Goal: Find specific page/section: Find specific page/section

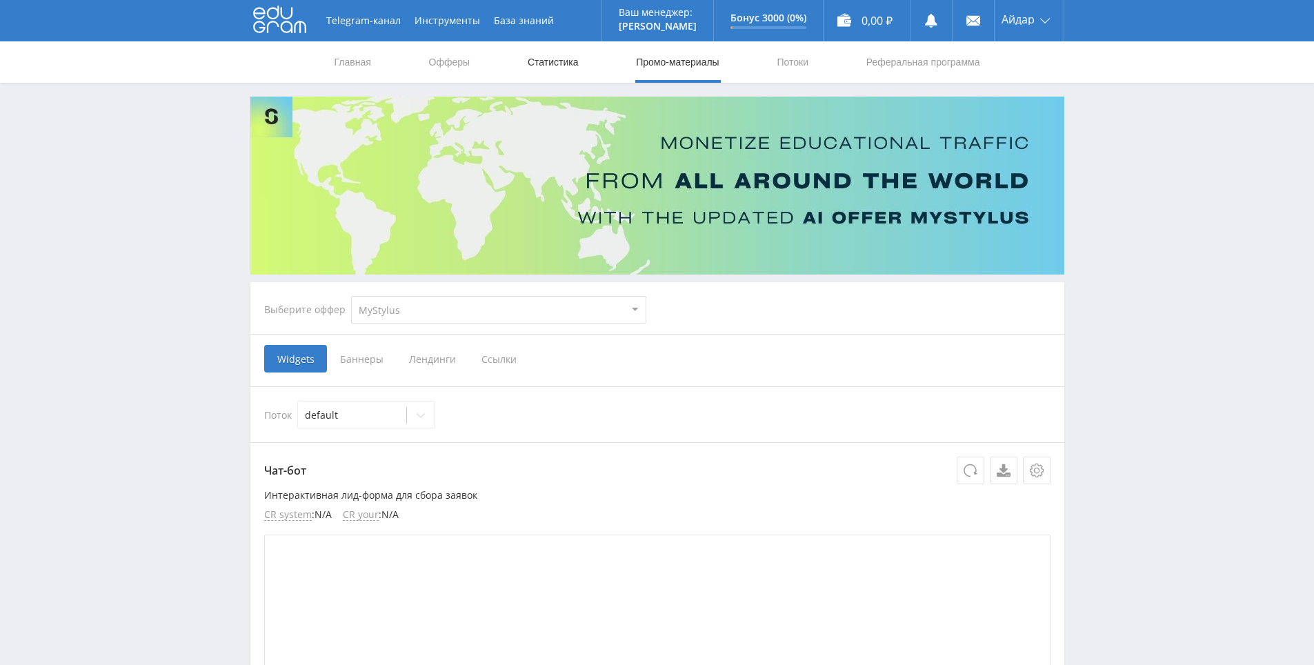
click at [554, 59] on link "Статистика" at bounding box center [553, 61] width 54 height 41
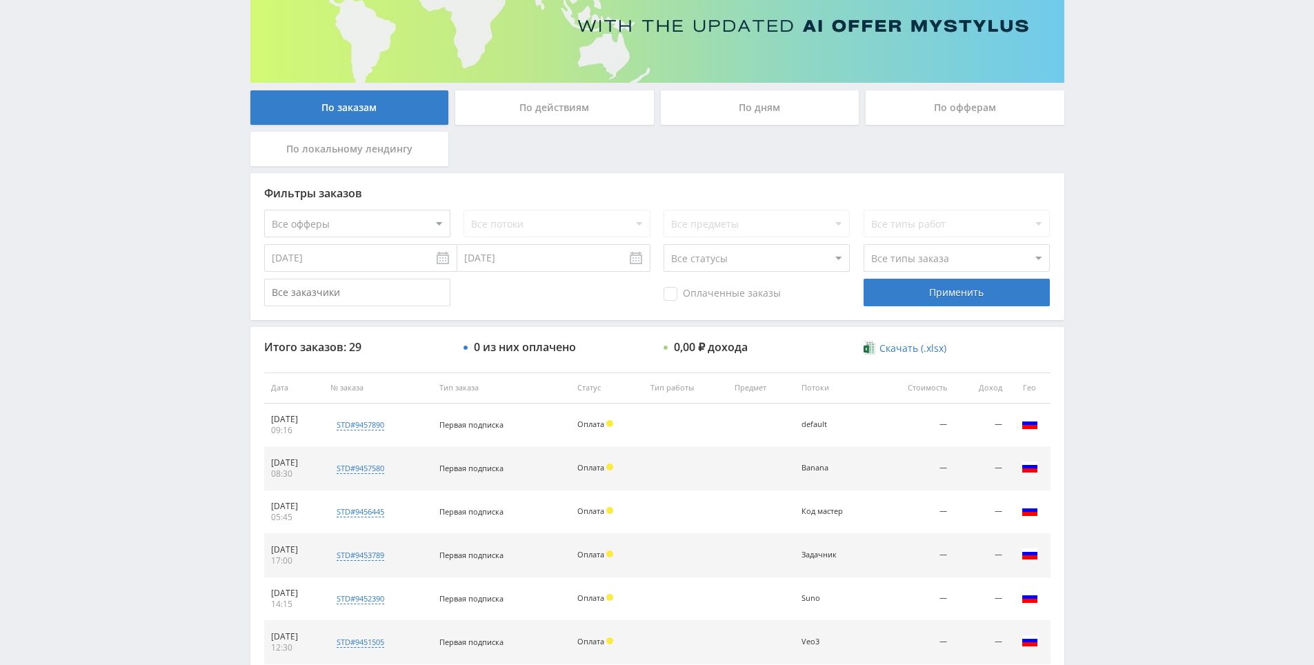
scroll to position [207, 0]
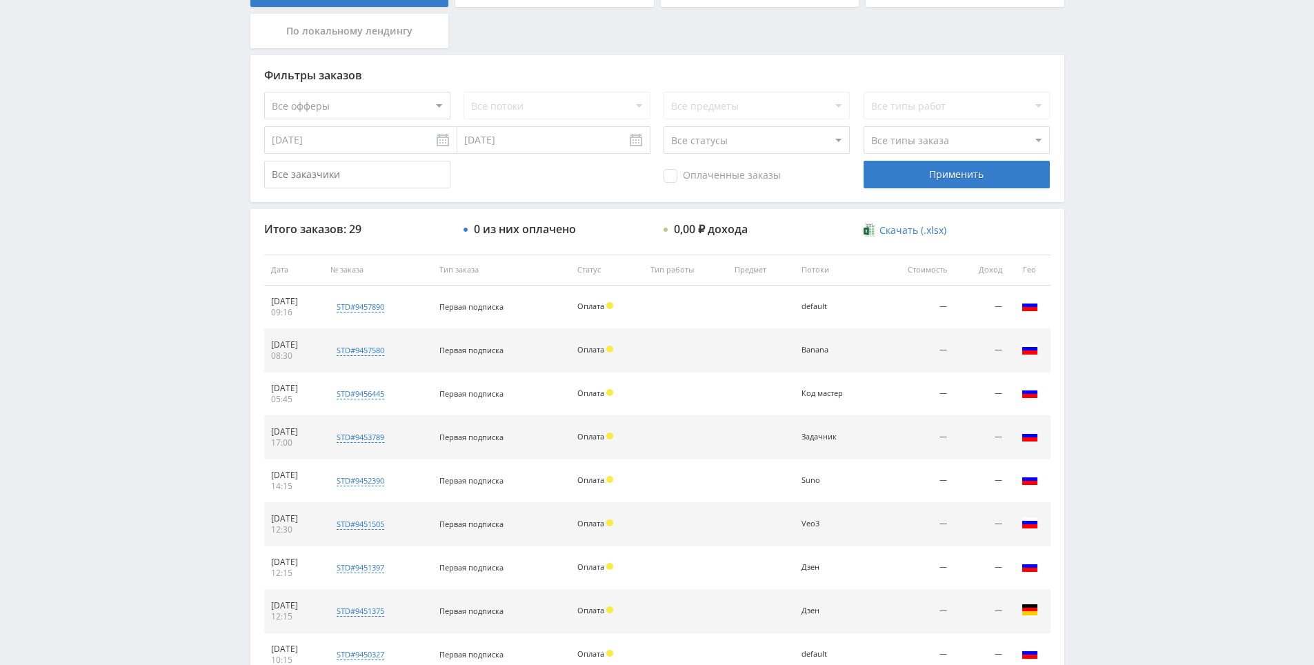
drag, startPoint x: 1091, startPoint y: 434, endPoint x: 1110, endPoint y: 467, distance: 37.7
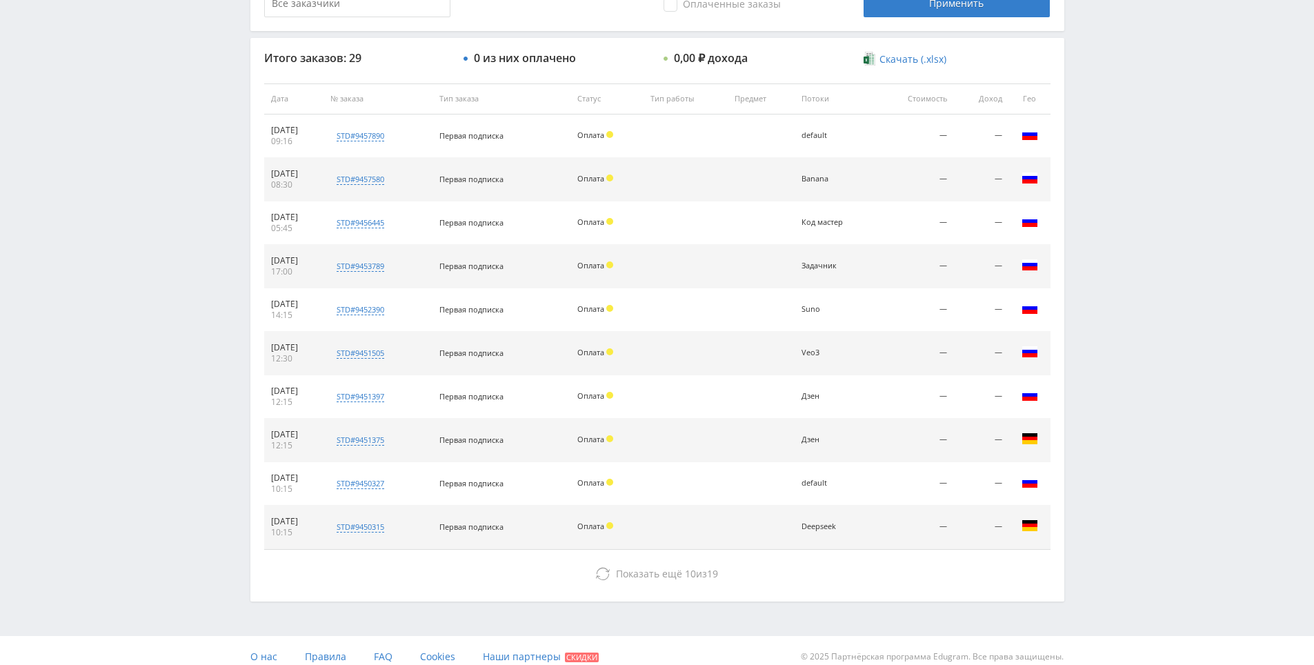
drag, startPoint x: 1114, startPoint y: 410, endPoint x: 1104, endPoint y: 323, distance: 87.4
click at [1104, 323] on div "Telegram-канал Инструменты База знаний Ваш менеджер: [PERSON_NAME] Online @edug…" at bounding box center [657, 98] width 1314 height 1158
drag, startPoint x: 1104, startPoint y: 323, endPoint x: 1110, endPoint y: 286, distance: 37.7
drag, startPoint x: 1114, startPoint y: 263, endPoint x: 1118, endPoint y: 232, distance: 31.3
click at [1114, 263] on div "Telegram-канал Инструменты База знаний Ваш менеджер: [PERSON_NAME] Online @edug…" at bounding box center [657, 98] width 1314 height 1158
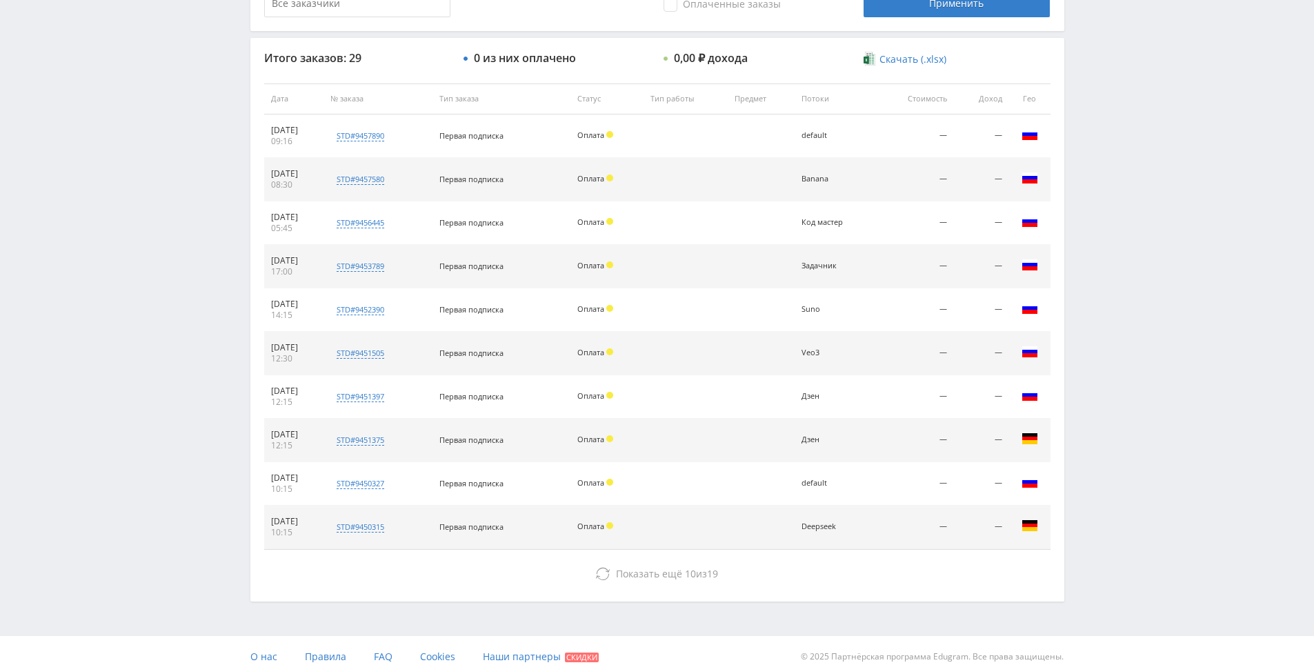
drag, startPoint x: 1119, startPoint y: 226, endPoint x: 1123, endPoint y: 184, distance: 42.3
click at [1123, 184] on div "Telegram-канал Инструменты База знаний Ваш менеджер: [PERSON_NAME] Online @edug…" at bounding box center [657, 98] width 1314 height 1158
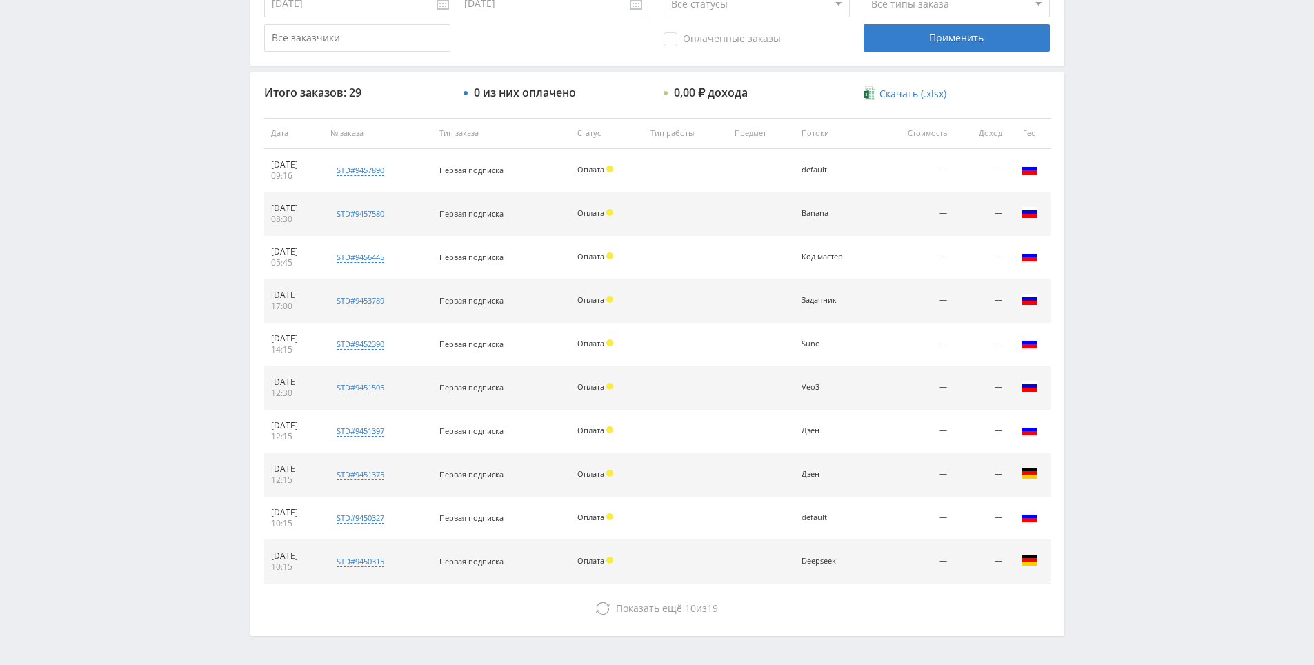
drag, startPoint x: 1106, startPoint y: 228, endPoint x: 1116, endPoint y: 163, distance: 64.8
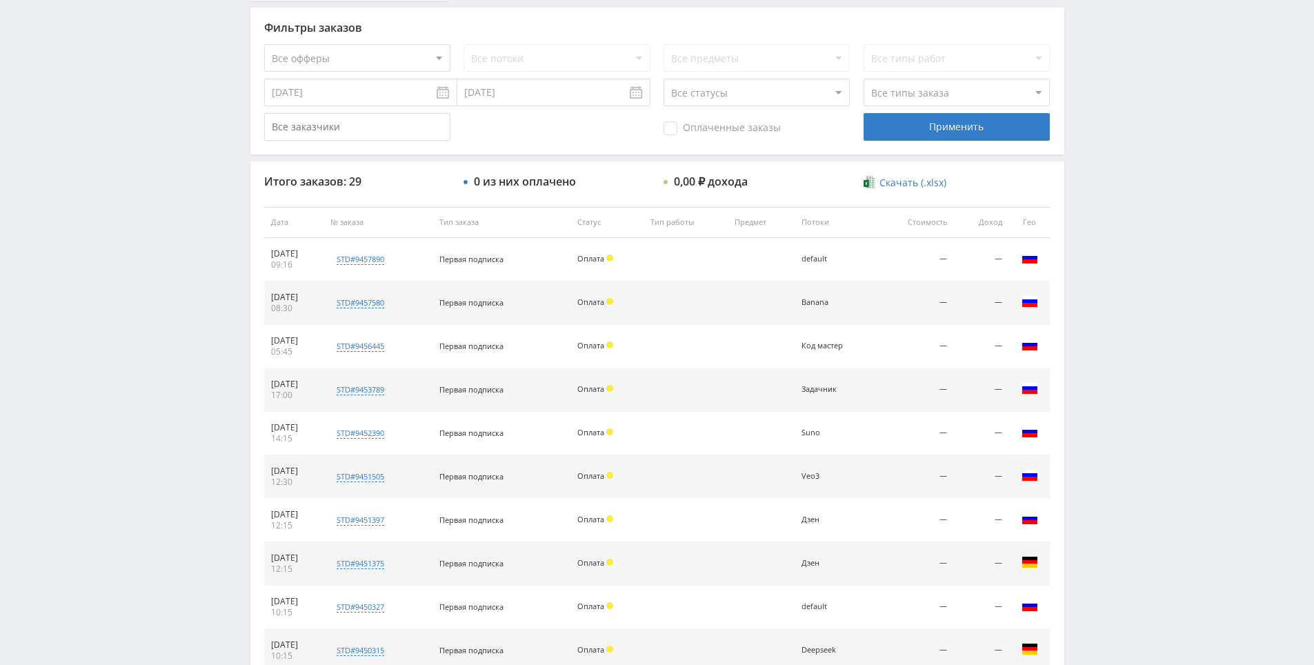
scroll to position [342, 0]
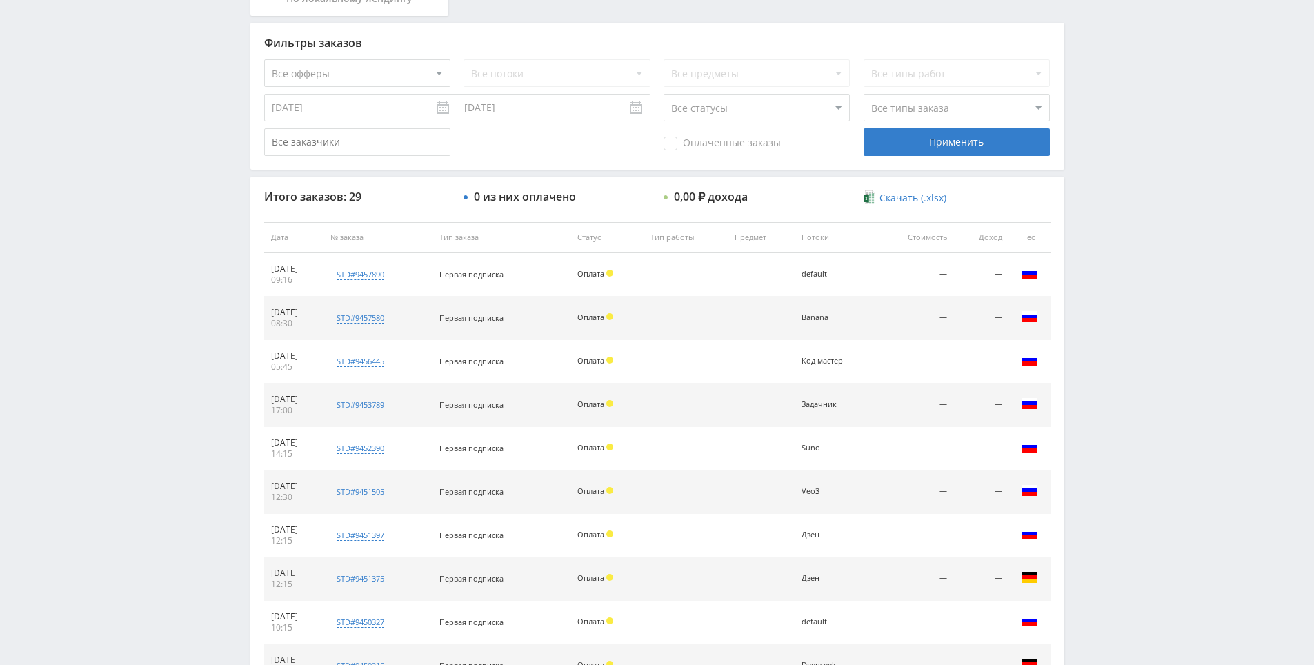
click at [1148, 194] on div "Telegram-канал Инструменты База знаний Ваш менеджер: [PERSON_NAME] Online @edug…" at bounding box center [657, 237] width 1314 height 1158
click at [1148, 132] on div "Telegram-канал Инструменты База знаний Ваш менеджер: [PERSON_NAME] Online @edug…" at bounding box center [657, 237] width 1314 height 1158
drag, startPoint x: 1148, startPoint y: 132, endPoint x: 1145, endPoint y: 103, distance: 28.4
click at [1145, 103] on div "Telegram-канал Инструменты База знаний Ваш менеджер: [PERSON_NAME] Online @edug…" at bounding box center [657, 237] width 1314 height 1158
drag, startPoint x: 1145, startPoint y: 103, endPoint x: 1136, endPoint y: 63, distance: 40.8
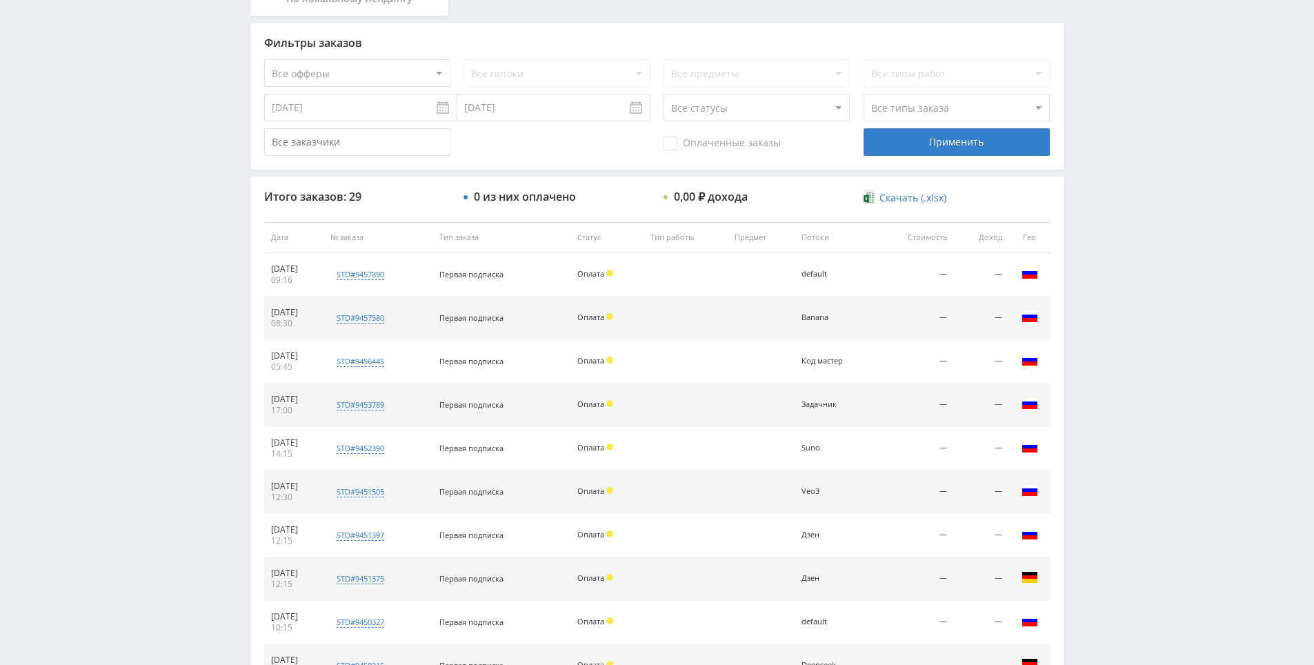
click at [1136, 63] on div "Telegram-канал Инструменты База знаний Ваш менеджер: [PERSON_NAME] Online @edug…" at bounding box center [657, 237] width 1314 height 1158
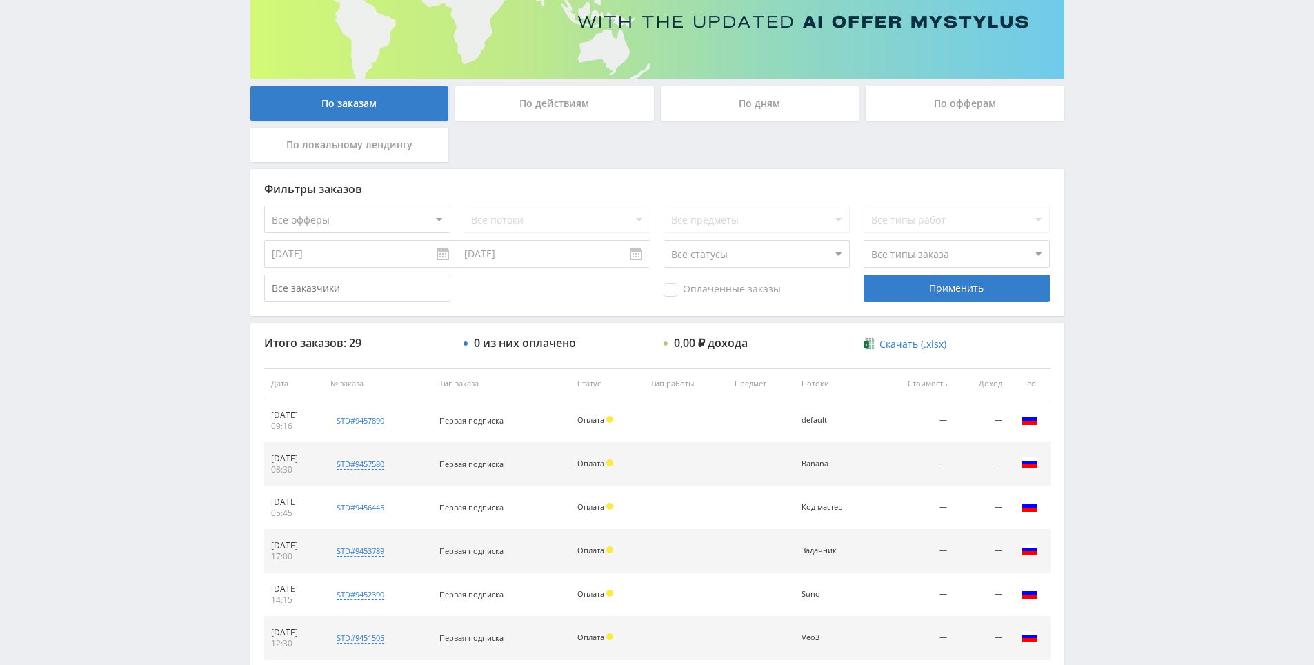
scroll to position [0, 0]
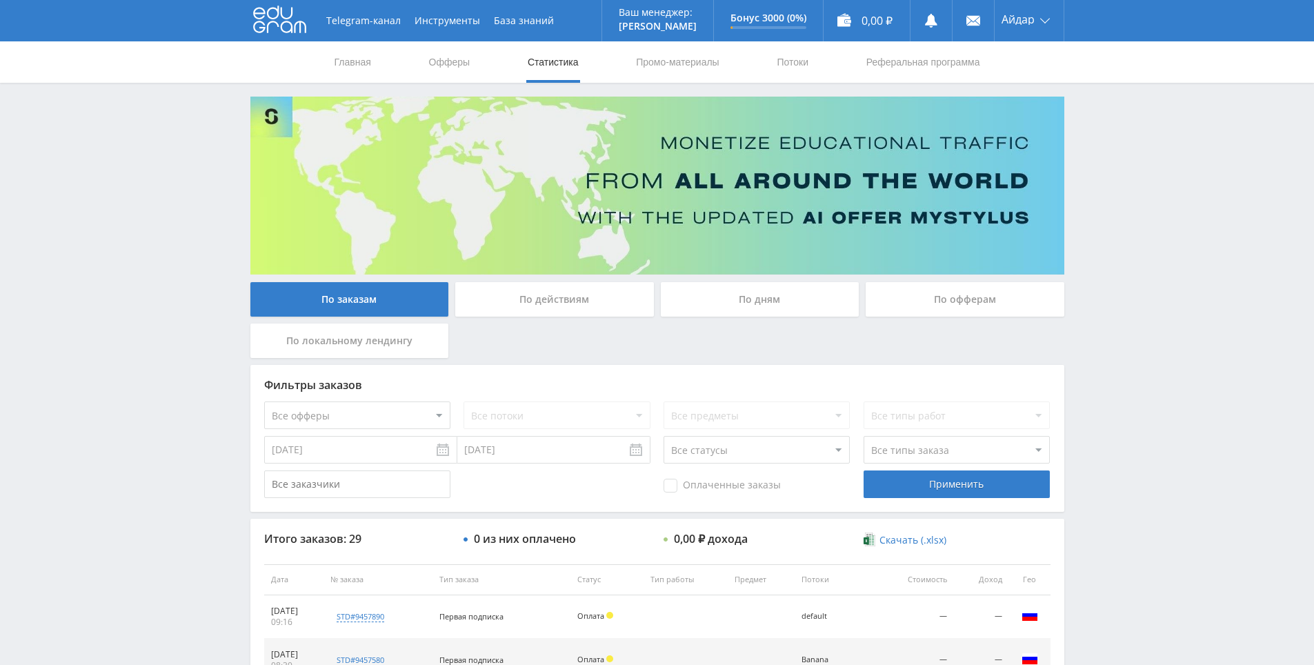
drag, startPoint x: 1133, startPoint y: 330, endPoint x: 1112, endPoint y: 181, distance: 150.4
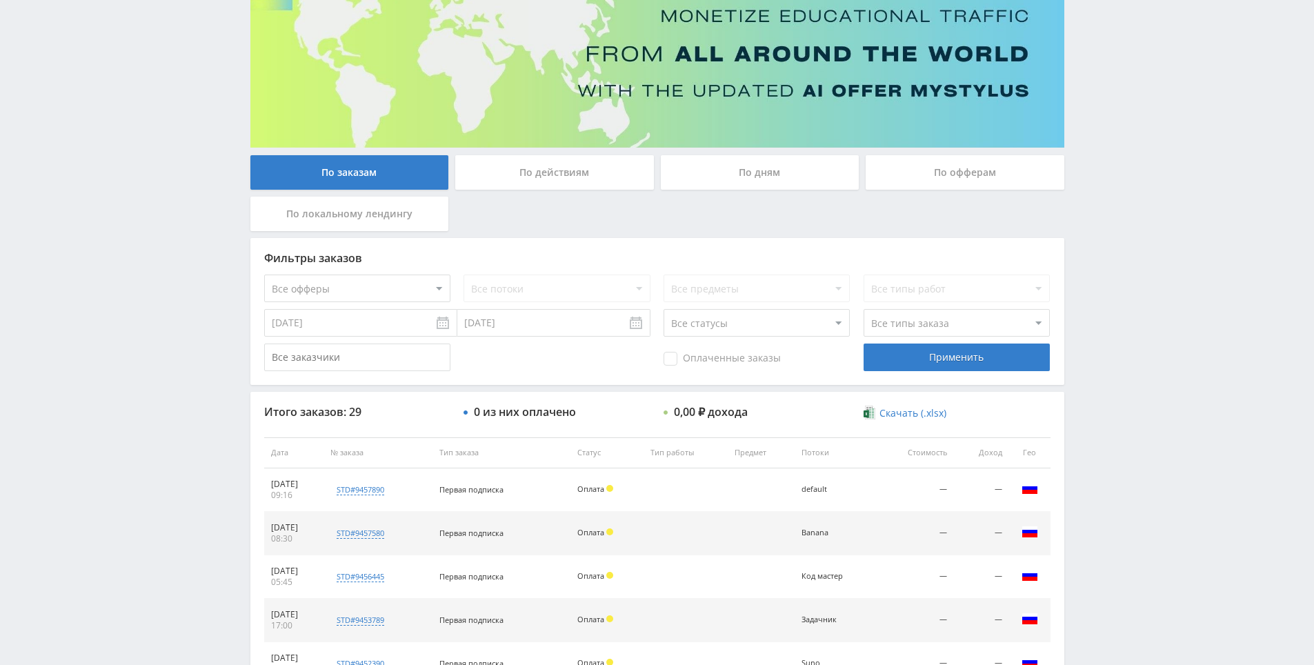
drag, startPoint x: 1146, startPoint y: 405, endPoint x: 1145, endPoint y: 430, distance: 24.1
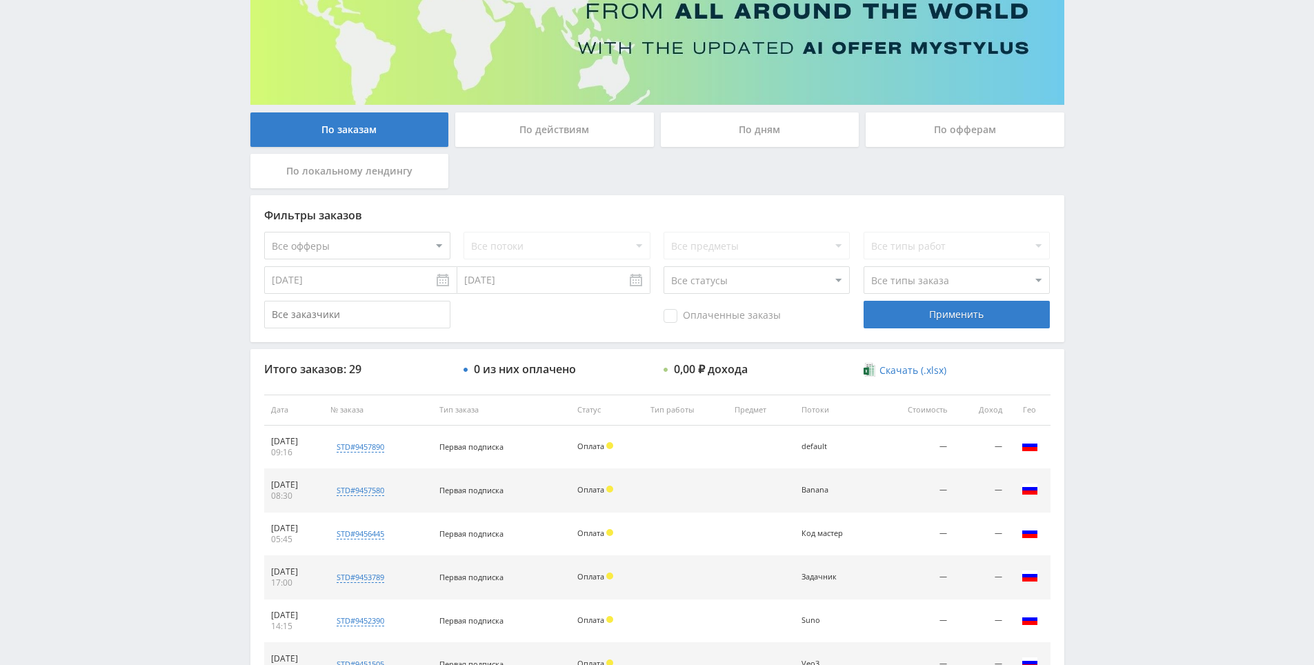
drag, startPoint x: 1098, startPoint y: 168, endPoint x: 1099, endPoint y: 152, distance: 15.9
click at [1106, 124] on div "Telegram-канал Инструменты База знаний Ваш менеджер: [PERSON_NAME] Online @edug…" at bounding box center [657, 409] width 1314 height 1158
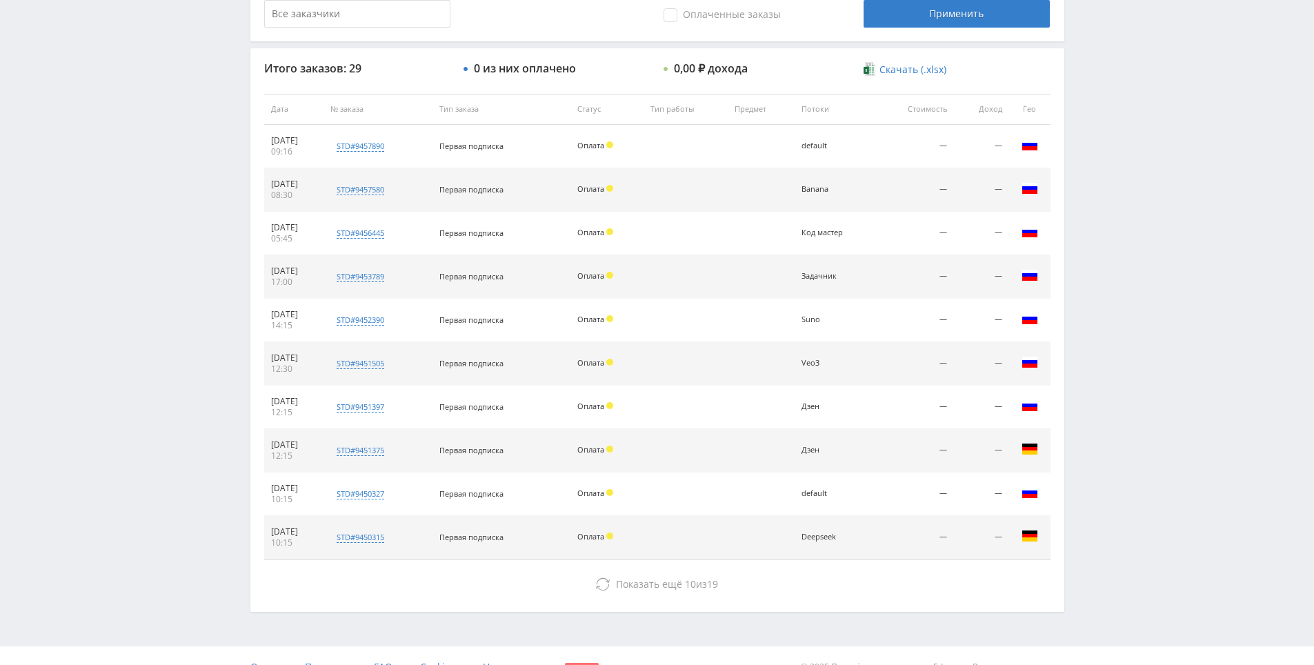
drag, startPoint x: 1124, startPoint y: 334, endPoint x: 1127, endPoint y: 304, distance: 29.8
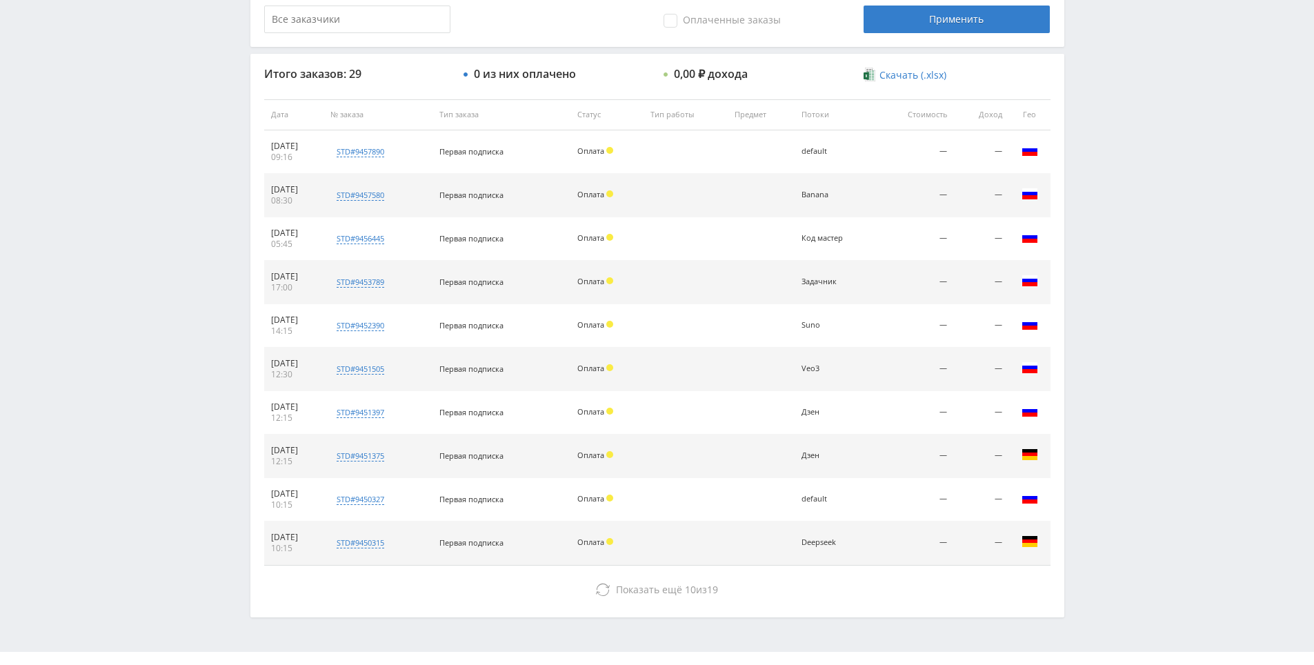
drag, startPoint x: 1128, startPoint y: 279, endPoint x: 1133, endPoint y: 221, distance: 58.1
drag, startPoint x: 1133, startPoint y: 221, endPoint x: 1140, endPoint y: 225, distance: 8.6
click at [1133, 221] on div "Telegram-канал Инструменты База знаний Ваш менеджер: [PERSON_NAME] Online @edug…" at bounding box center [657, 114] width 1314 height 1158
click at [1141, 227] on div "Telegram-канал Инструменты База знаний Ваш менеджер: [PERSON_NAME] Online @edug…" at bounding box center [657, 114] width 1314 height 1158
click at [1134, 193] on div "Telegram-канал Инструменты База знаний Ваш менеджер: [PERSON_NAME] Online @edug…" at bounding box center [657, 114] width 1314 height 1158
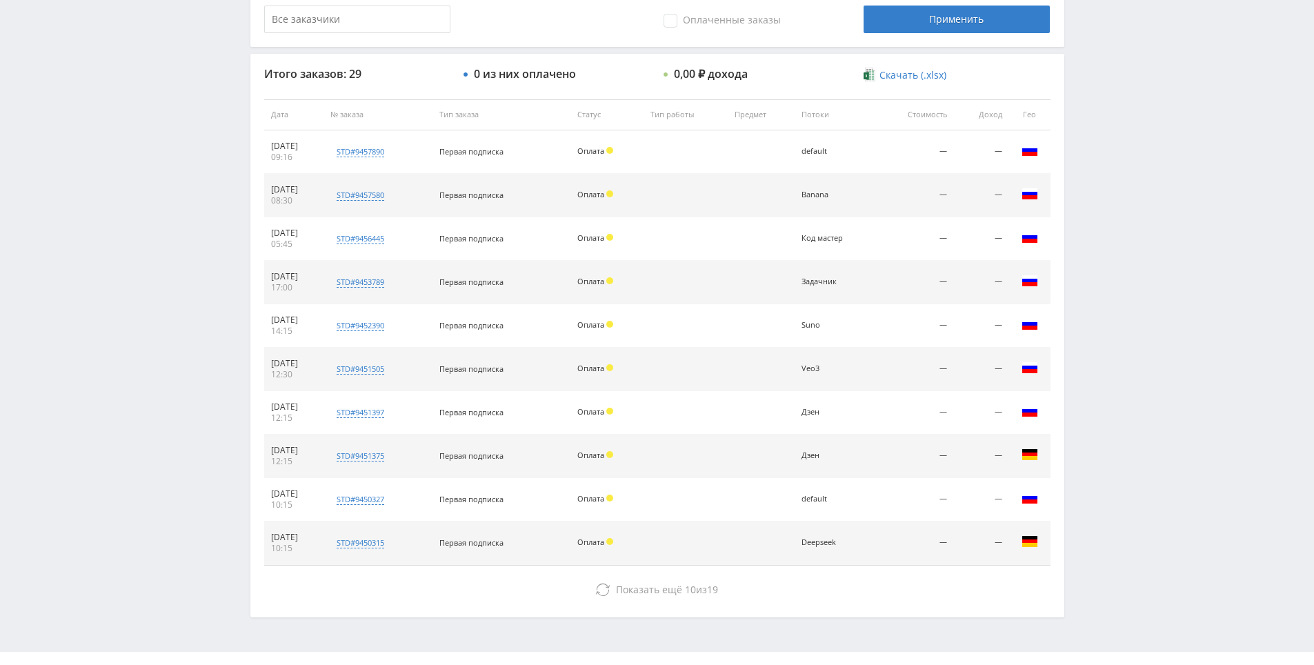
click at [1134, 193] on div "Telegram-канал Инструменты База знаний Ваш менеджер: [PERSON_NAME] Online @edug…" at bounding box center [657, 114] width 1314 height 1158
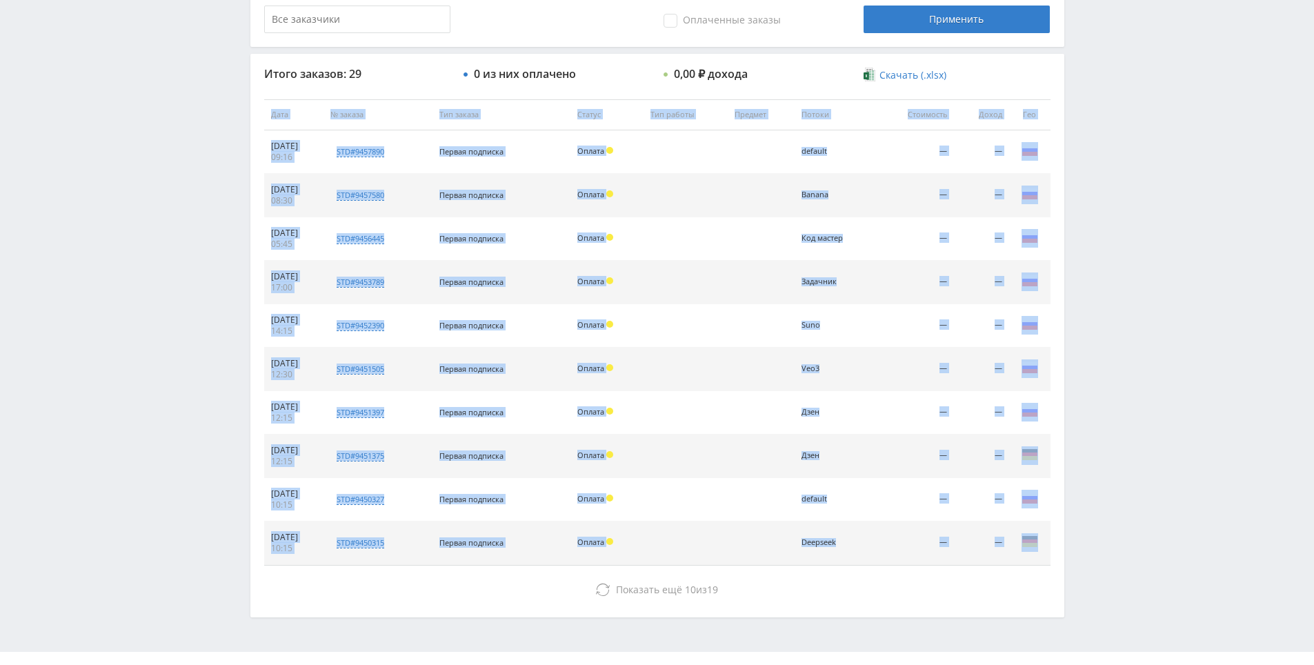
click at [1134, 194] on div "Telegram-канал Инструменты База знаний Ваш менеджер: [PERSON_NAME] Online @edug…" at bounding box center [657, 114] width 1314 height 1158
click at [1129, 170] on div "Telegram-канал Инструменты База знаний Ваш менеджер: [PERSON_NAME] Online @edug…" at bounding box center [657, 114] width 1314 height 1158
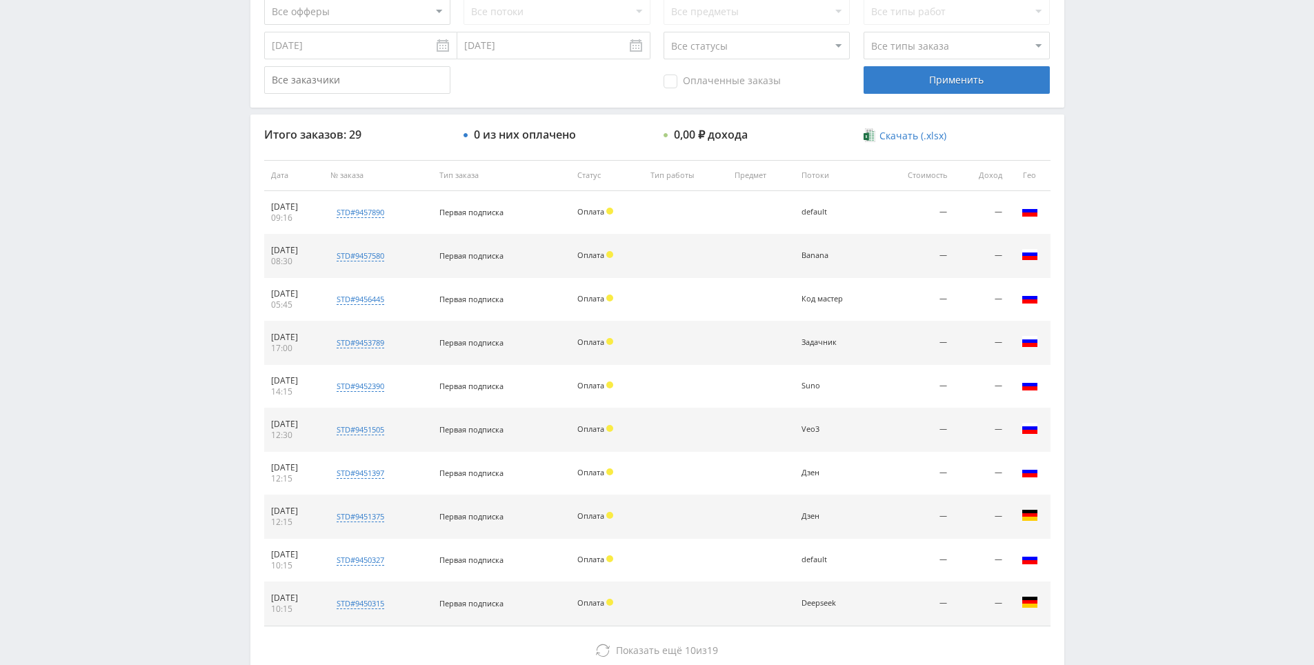
scroll to position [396, 0]
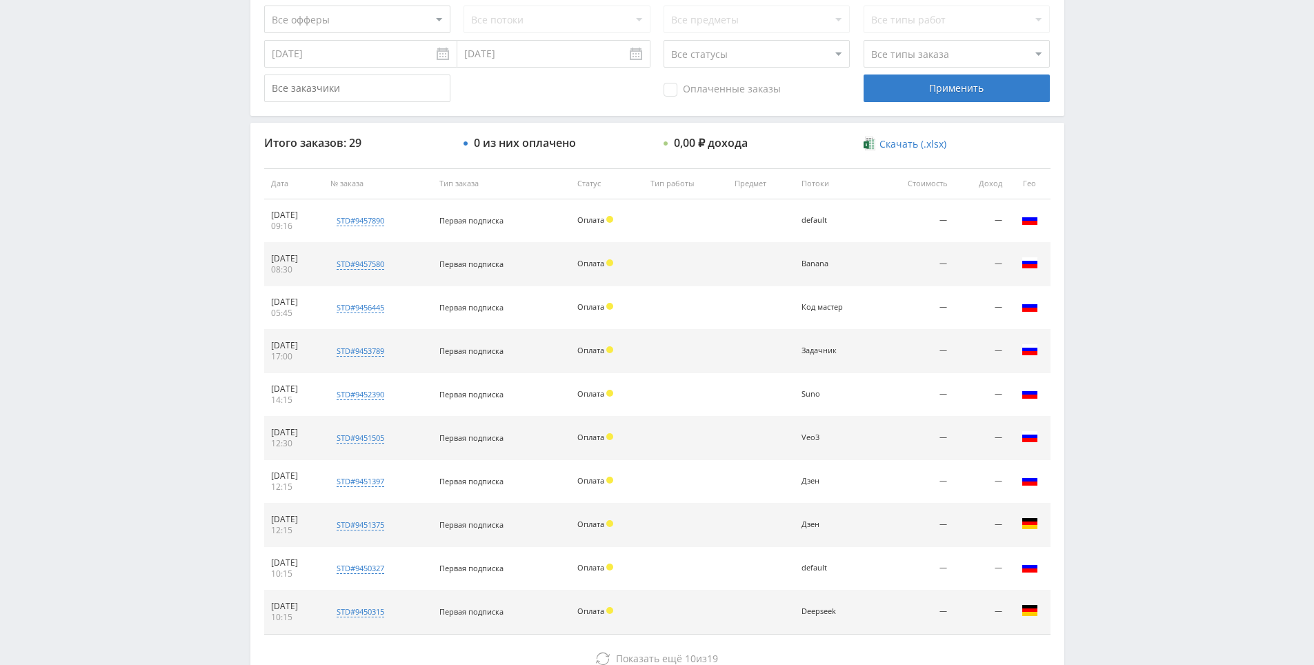
drag, startPoint x: 1092, startPoint y: 254, endPoint x: 1098, endPoint y: 233, distance: 21.4
drag, startPoint x: 1098, startPoint y: 233, endPoint x: 1118, endPoint y: 176, distance: 60.6
click at [1120, 166] on div "Telegram-канал Инструменты База знаний Ваш менеджер: [PERSON_NAME] Online @edug…" at bounding box center [657, 183] width 1314 height 1158
drag, startPoint x: 1122, startPoint y: 165, endPoint x: 1133, endPoint y: 115, distance: 51.5
click at [1133, 115] on div "Telegram-канал Инструменты База знаний Ваш менеджер: [PERSON_NAME] Online @edug…" at bounding box center [657, 183] width 1314 height 1158
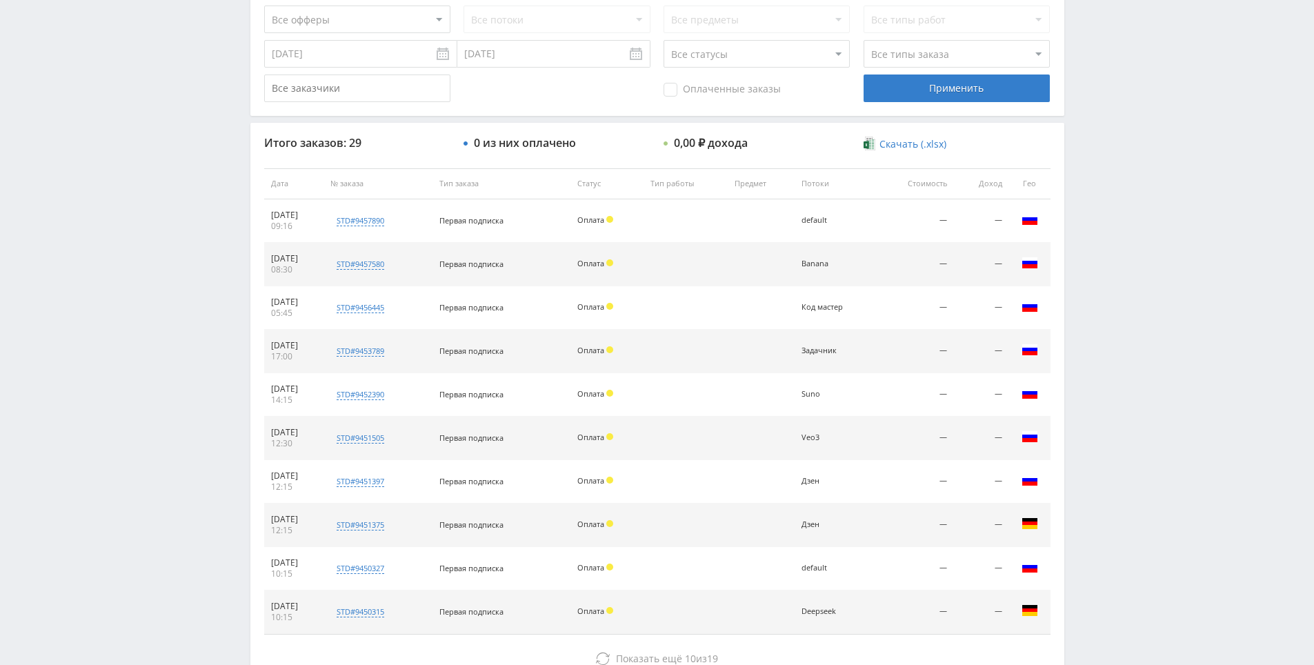
click at [1133, 115] on div "Telegram-канал Инструменты База знаний Ваш менеджер: [PERSON_NAME] Online @edug…" at bounding box center [657, 183] width 1314 height 1158
drag, startPoint x: 1127, startPoint y: 89, endPoint x: 1127, endPoint y: 98, distance: 9.0
click at [1127, 89] on div "Telegram-канал Инструменты База знаний Ваш менеджер: [PERSON_NAME] Online @edug…" at bounding box center [657, 183] width 1314 height 1158
click at [1127, 114] on div "Telegram-канал Инструменты База знаний Ваш менеджер: [PERSON_NAME] Online @edug…" at bounding box center [657, 183] width 1314 height 1158
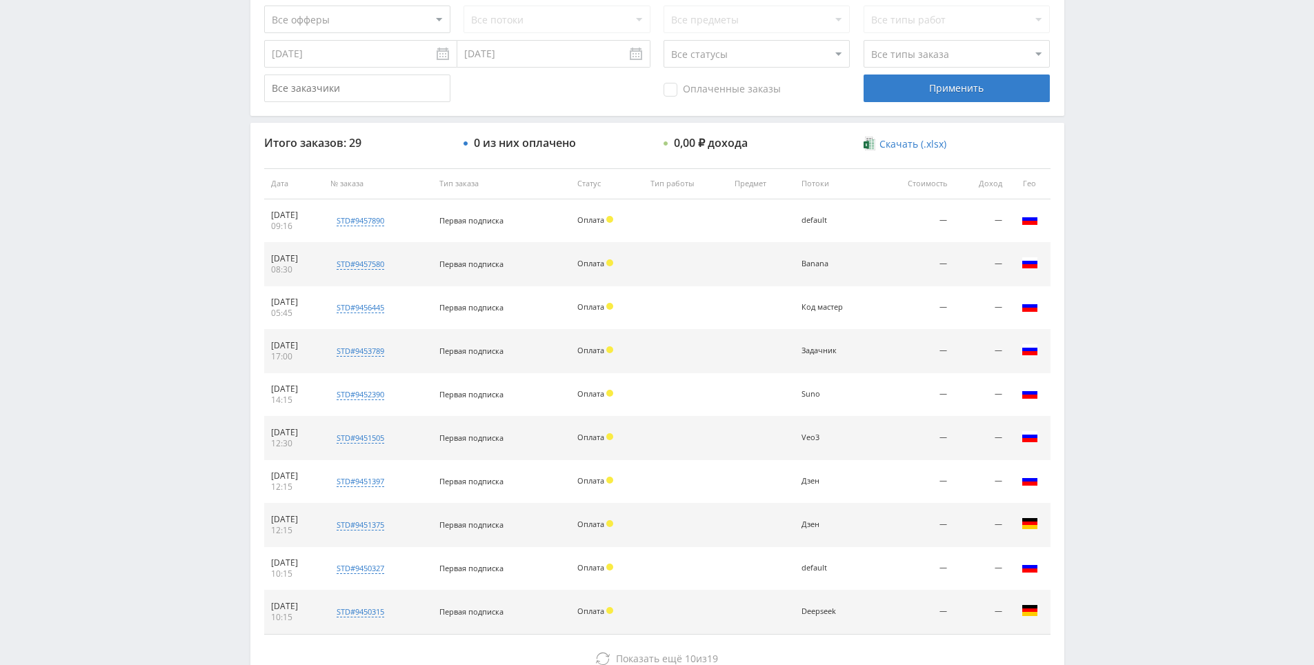
drag, startPoint x: 1127, startPoint y: 101, endPoint x: 1123, endPoint y: 79, distance: 21.8
click at [1123, 79] on div "Telegram-канал Инструменты База знаний Ваш менеджер: [PERSON_NAME] Online @edug…" at bounding box center [657, 183] width 1314 height 1158
click at [1122, 79] on div "Telegram-канал Инструменты База знаний Ваш менеджер: [PERSON_NAME] Online @edug…" at bounding box center [657, 183] width 1314 height 1158
click at [1117, 70] on div "Telegram-канал Инструменты База знаний Ваш менеджер: [PERSON_NAME] Online @edug…" at bounding box center [657, 183] width 1314 height 1158
drag, startPoint x: 1117, startPoint y: 70, endPoint x: 1115, endPoint y: 91, distance: 20.8
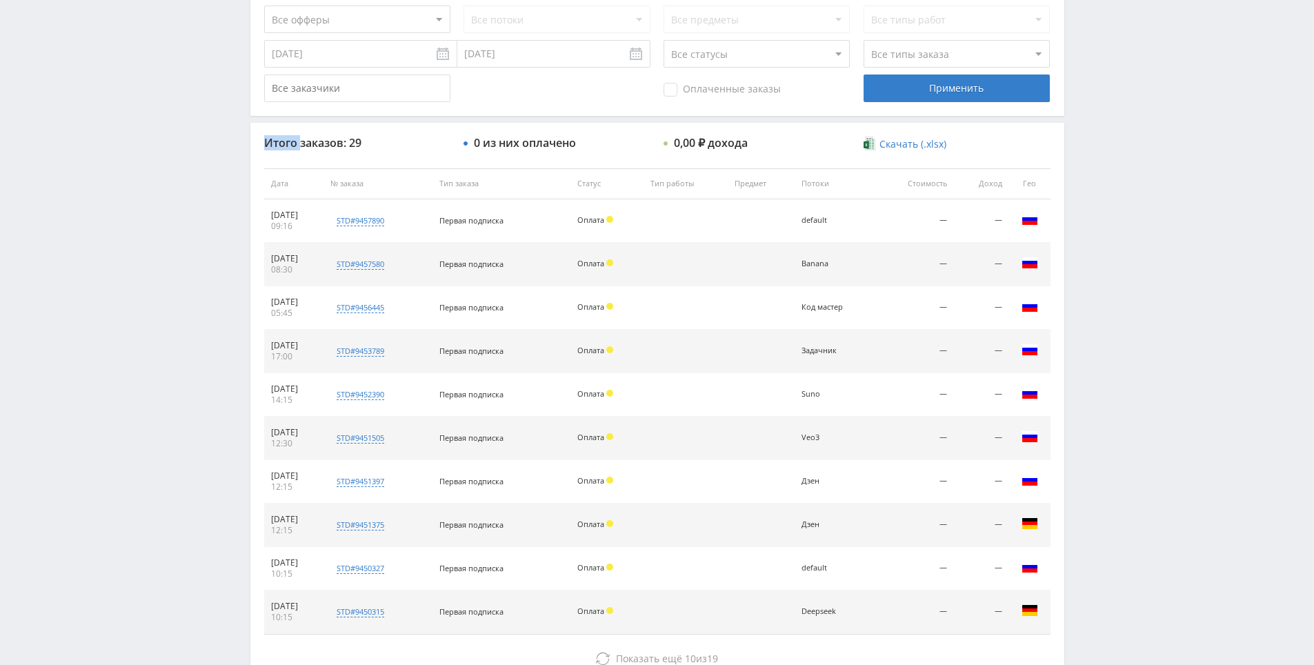
click at [1116, 74] on div "Telegram-канал Инструменты База знаний Ваш менеджер: [PERSON_NAME] Online @edug…" at bounding box center [657, 183] width 1314 height 1158
drag, startPoint x: 1115, startPoint y: 91, endPoint x: 1090, endPoint y: 51, distance: 47.1
click at [1090, 51] on div "Telegram-канал Инструменты База знаний Ваш менеджер: [PERSON_NAME] Online @edug…" at bounding box center [657, 183] width 1314 height 1158
click at [1176, 5] on div "Telegram-канал Инструменты База знаний Ваш менеджер: [PERSON_NAME] Online @edug…" at bounding box center [657, 183] width 1314 height 1158
click at [1126, 370] on div "Telegram-канал Инструменты База знаний Ваш менеджер: [PERSON_NAME] Online @edug…" at bounding box center [657, 183] width 1314 height 1158
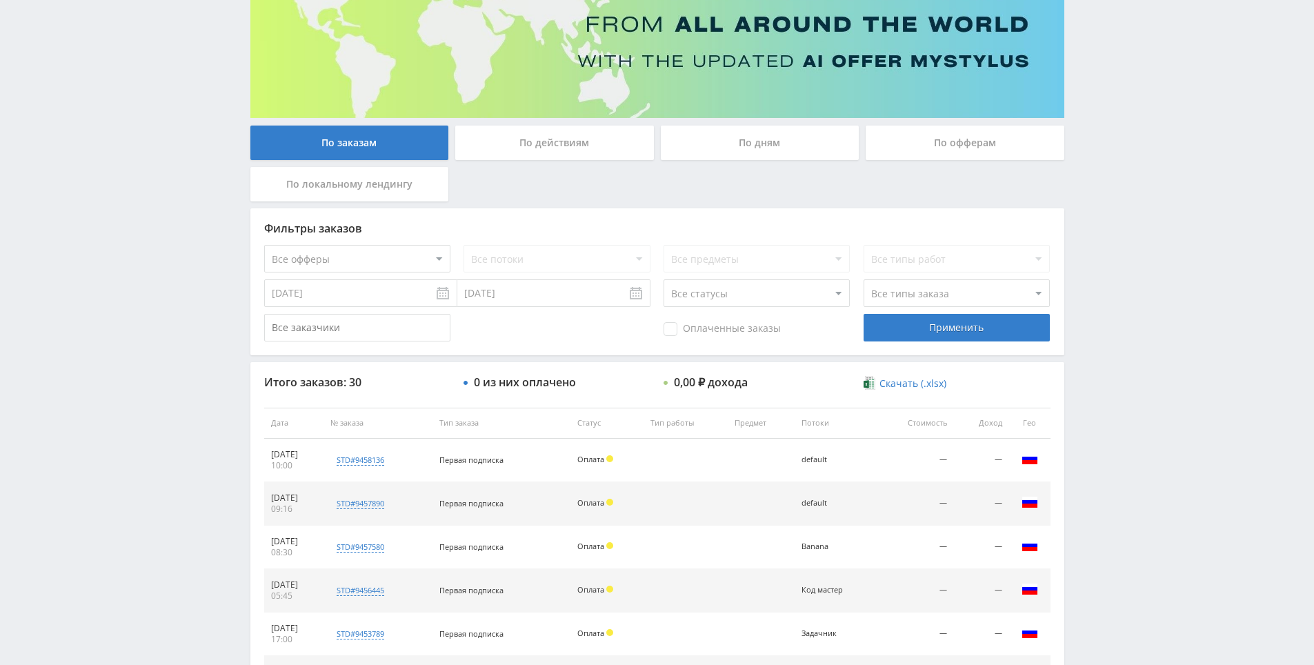
drag, startPoint x: 1136, startPoint y: 441, endPoint x: 1140, endPoint y: 483, distance: 42.3
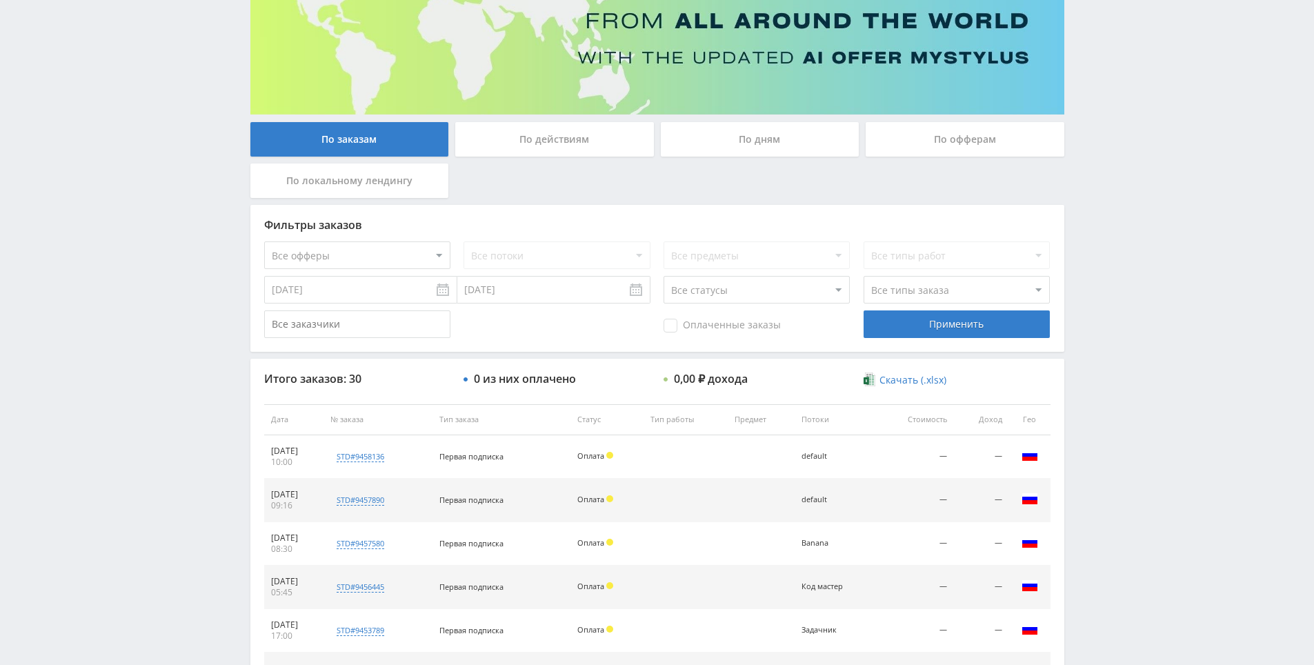
drag, startPoint x: 1128, startPoint y: 445, endPoint x: 1116, endPoint y: 289, distance: 156.3
click at [1114, 276] on div "Telegram-канал Инструменты База знаний Ваш менеджер: [PERSON_NAME] Online @edug…" at bounding box center [657, 419] width 1314 height 1158
click at [1115, 278] on div "Telegram-канал Инструменты База знаний Ваш менеджер: [PERSON_NAME] Online @edug…" at bounding box center [657, 419] width 1314 height 1158
click at [1115, 252] on div "Telegram-канал Инструменты База знаний Ваш менеджер: [PERSON_NAME] Online @edug…" at bounding box center [657, 419] width 1314 height 1158
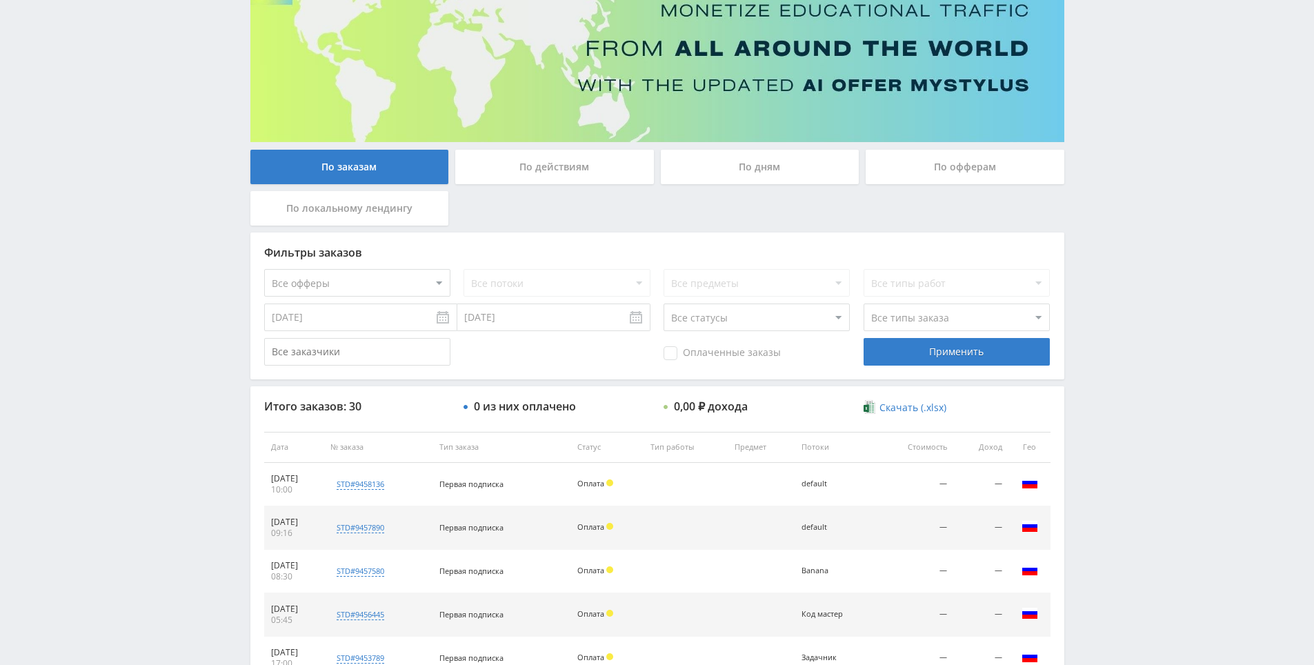
drag, startPoint x: 1118, startPoint y: 261, endPoint x: 1121, endPoint y: 201, distance: 60.1
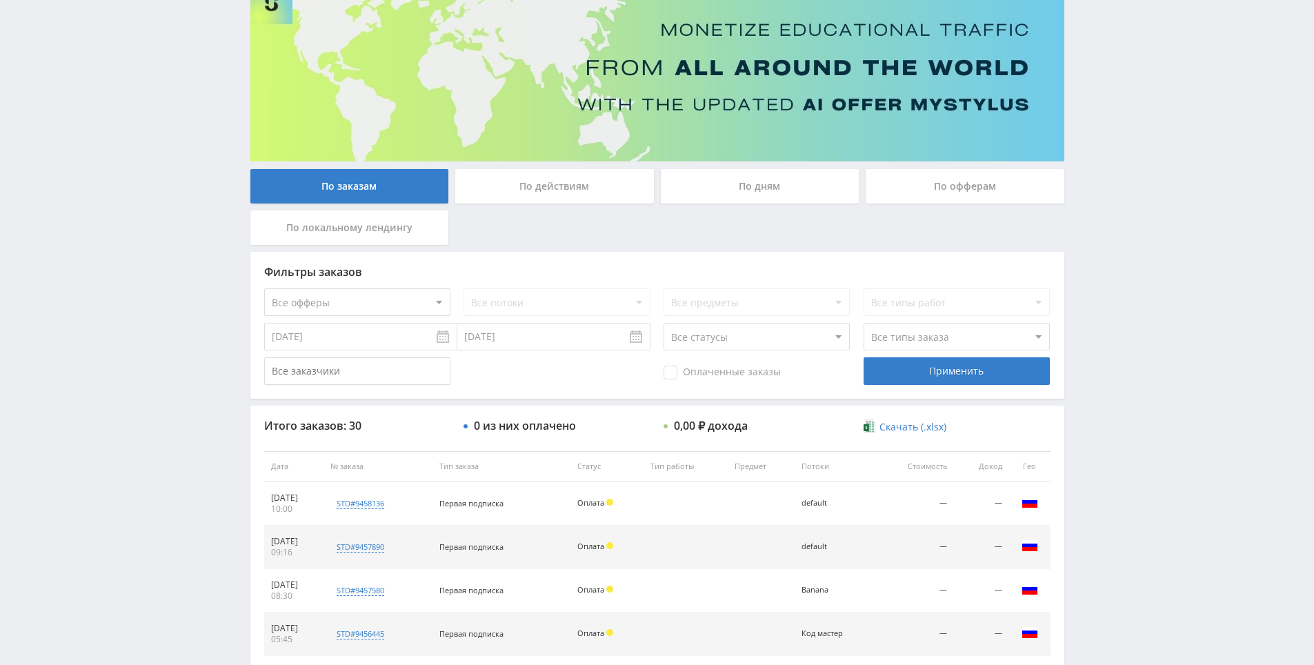
click at [1121, 201] on div "Telegram-канал Инструменты База знаний Ваш менеджер: [PERSON_NAME] Online @edug…" at bounding box center [657, 466] width 1314 height 1158
